Goal: Task Accomplishment & Management: Complete application form

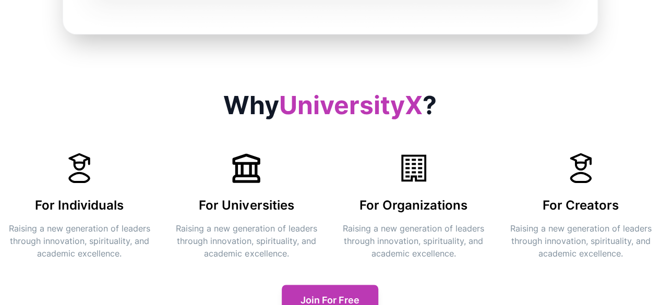
scroll to position [632, 0]
click at [330, 148] on div "Why UniversityX ? For Individuals Raising a new generation of leaders through i…" at bounding box center [329, 203] width 643 height 223
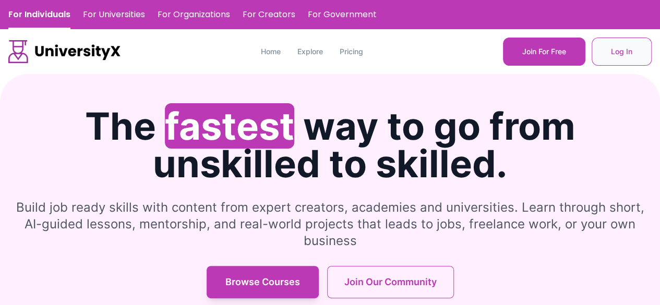
click at [609, 51] on button "Log In" at bounding box center [621, 52] width 60 height 28
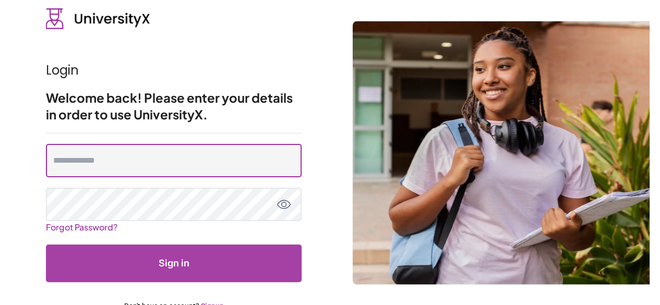
type input "**********"
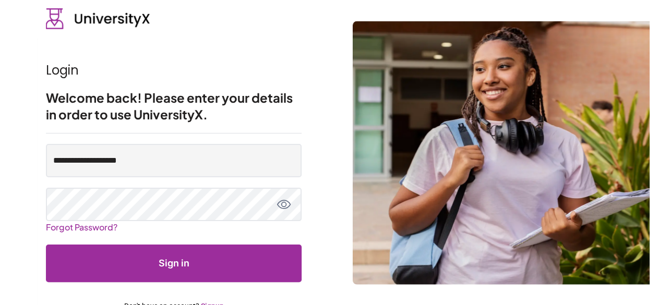
scroll to position [30, 0]
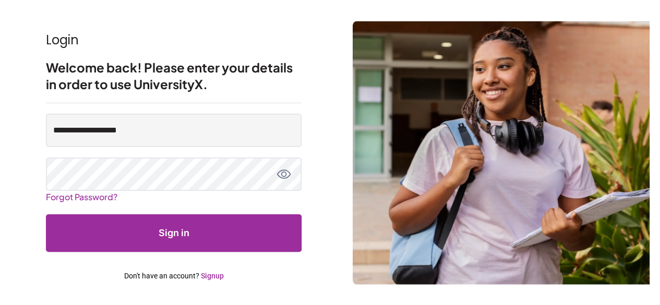
click at [209, 275] on link "Signup" at bounding box center [212, 276] width 23 height 8
